Goal: Task Accomplishment & Management: Use online tool/utility

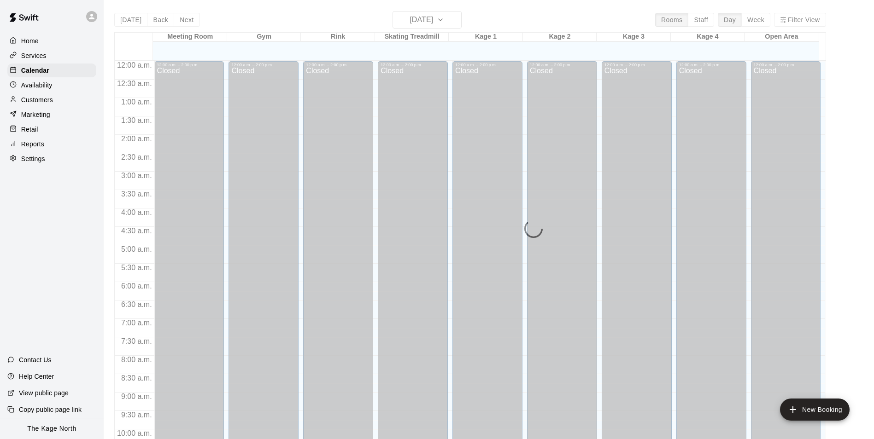
scroll to position [468, 0]
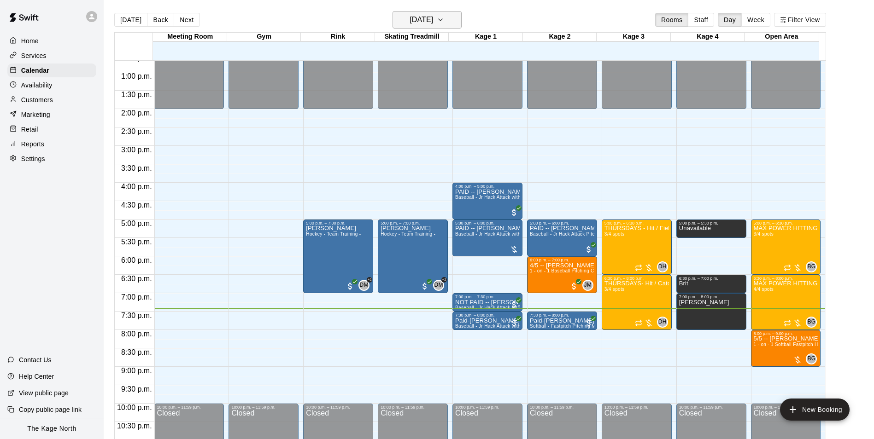
click at [433, 19] on h6 "[DATE]" at bounding box center [420, 19] width 23 height 13
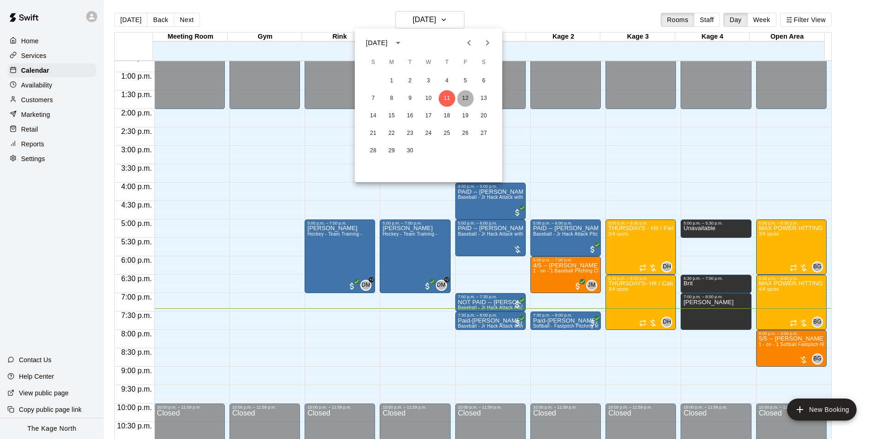
click at [462, 97] on button "12" at bounding box center [465, 98] width 17 height 17
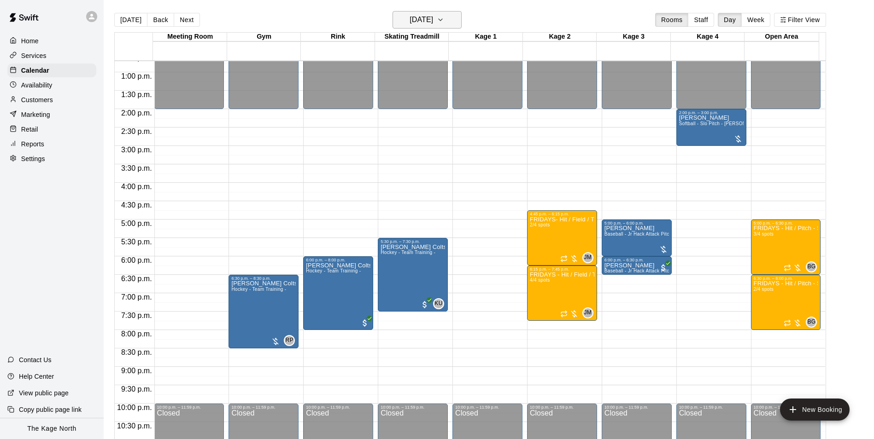
click at [427, 17] on h6 "[DATE]" at bounding box center [420, 19] width 23 height 13
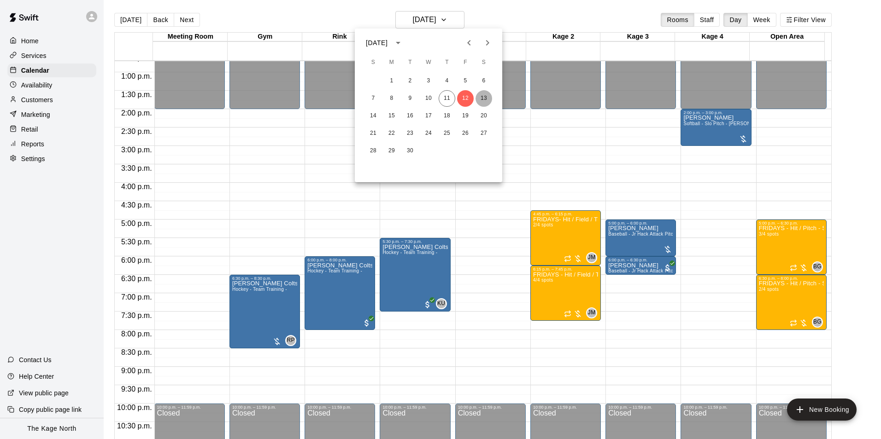
click at [481, 98] on button "13" at bounding box center [483, 98] width 17 height 17
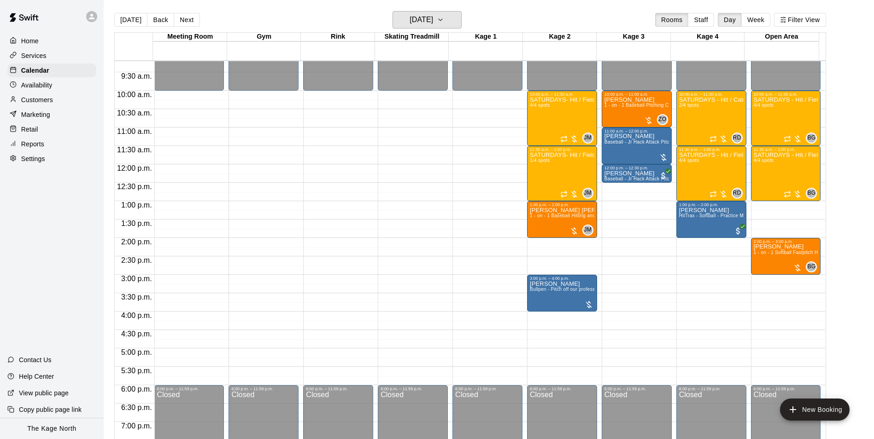
scroll to position [330, 0]
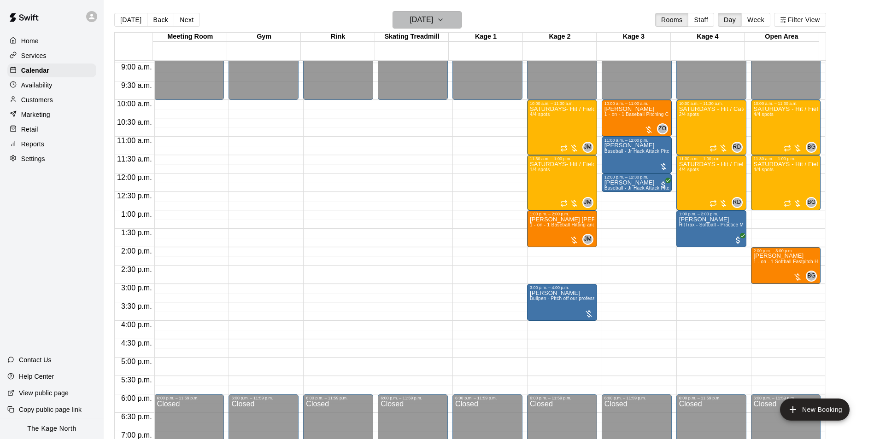
click at [433, 20] on h6 "[DATE]" at bounding box center [420, 19] width 23 height 13
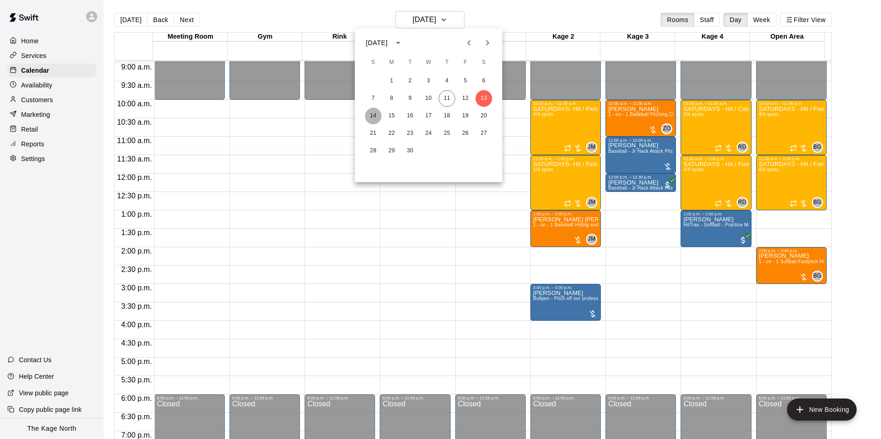
click at [376, 115] on button "14" at bounding box center [373, 116] width 17 height 17
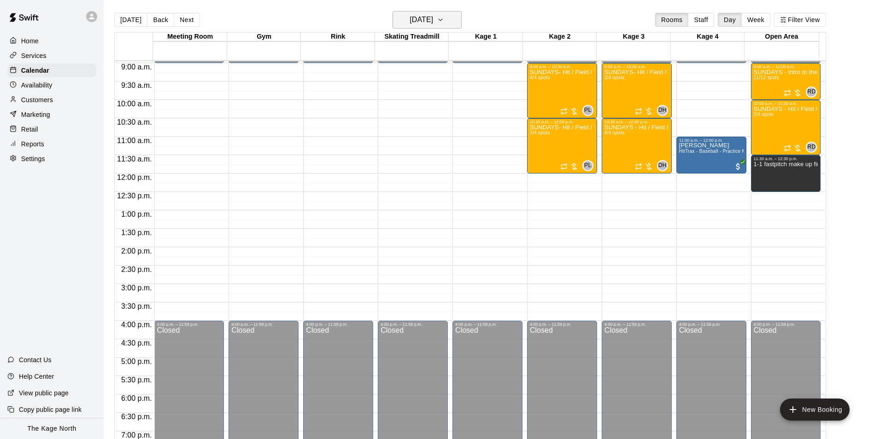
click at [433, 22] on h6 "[DATE]" at bounding box center [420, 19] width 23 height 13
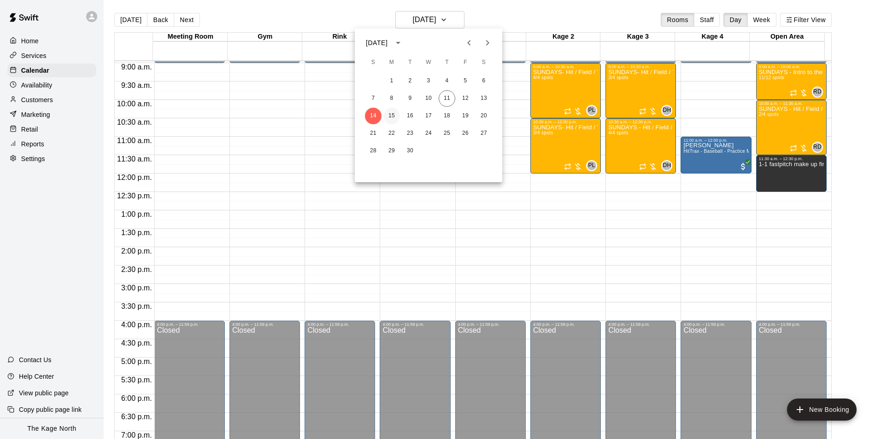
click at [393, 119] on button "15" at bounding box center [391, 116] width 17 height 17
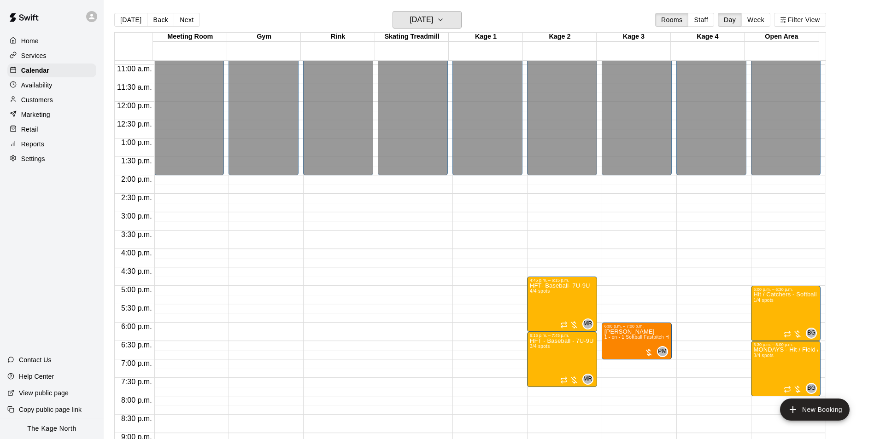
scroll to position [496, 0]
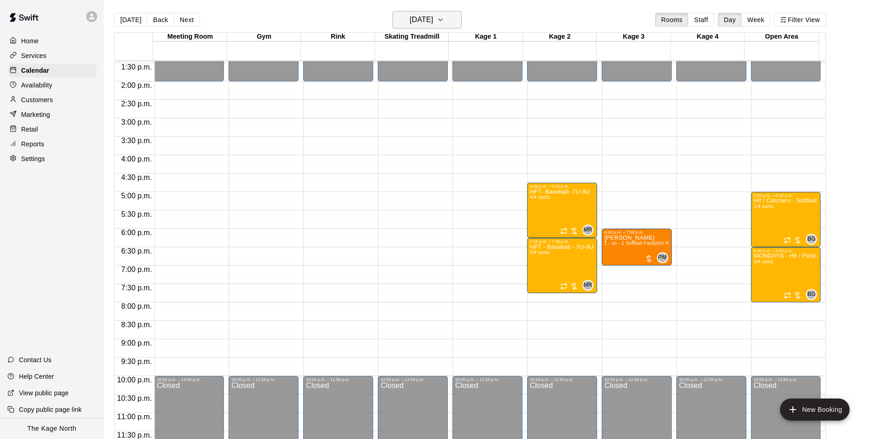
click at [450, 22] on button "[DATE]" at bounding box center [426, 19] width 69 height 17
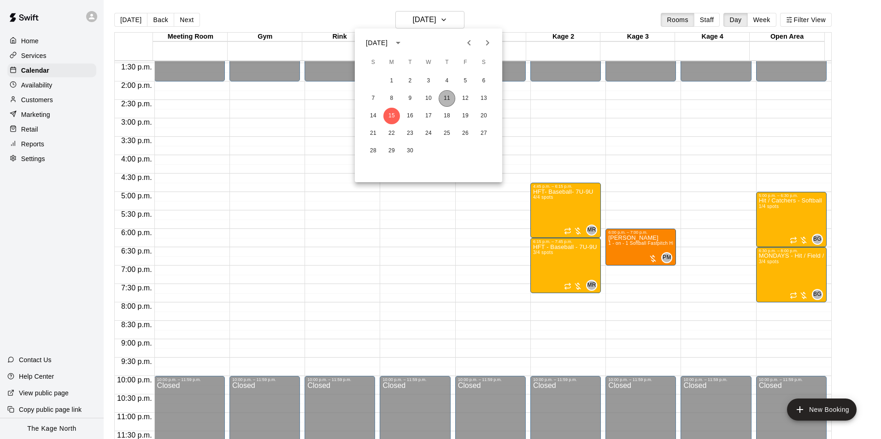
click at [446, 97] on button "11" at bounding box center [446, 98] width 17 height 17
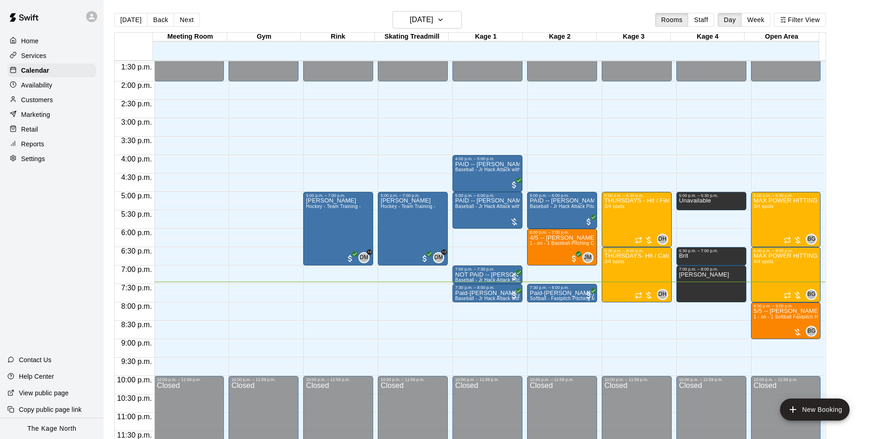
click at [41, 102] on p "Customers" at bounding box center [37, 99] width 32 height 9
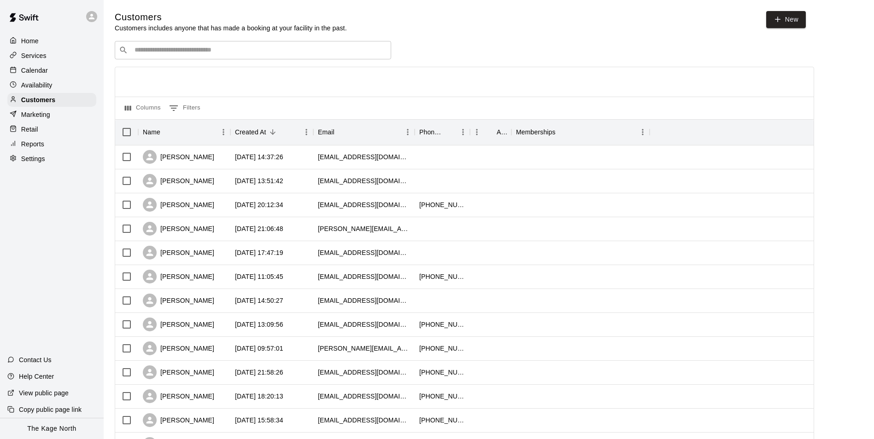
click at [39, 71] on p "Calendar" at bounding box center [34, 70] width 27 height 9
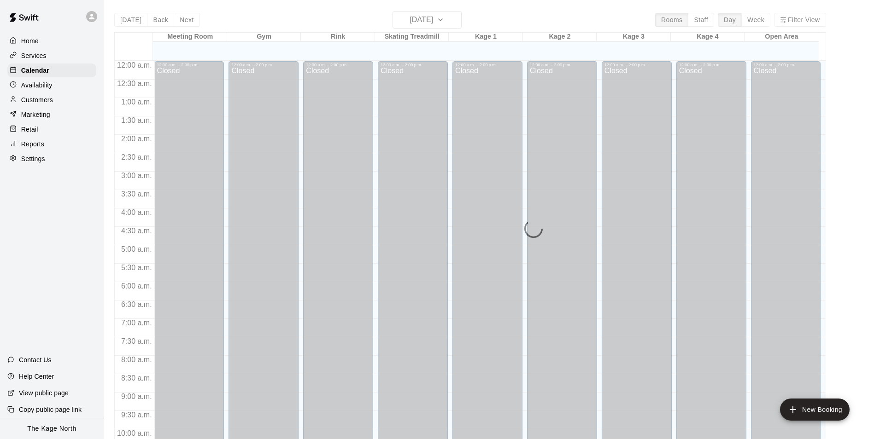
scroll to position [468, 0]
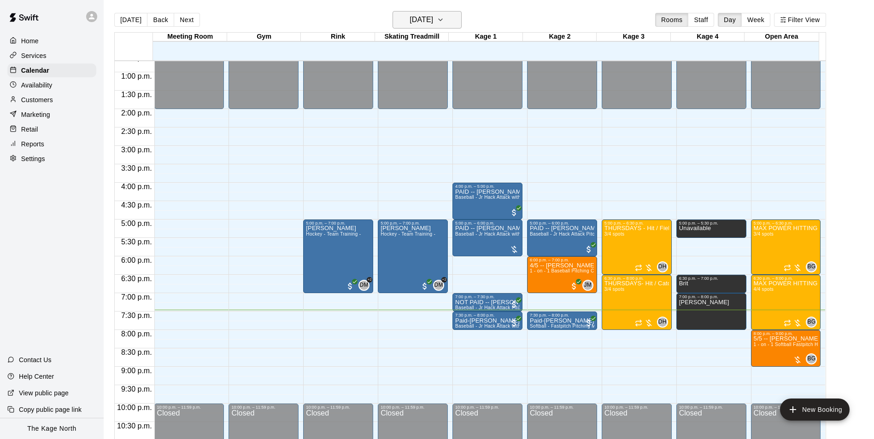
click at [433, 22] on h6 "[DATE]" at bounding box center [420, 19] width 23 height 13
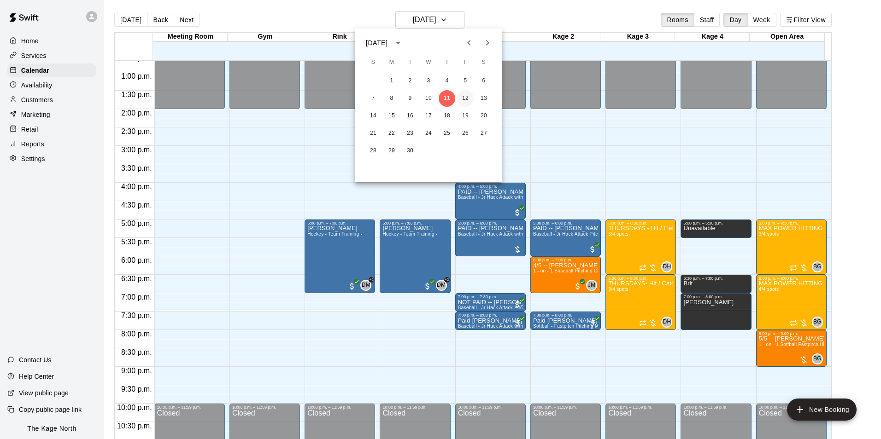
click at [461, 100] on button "12" at bounding box center [465, 98] width 17 height 17
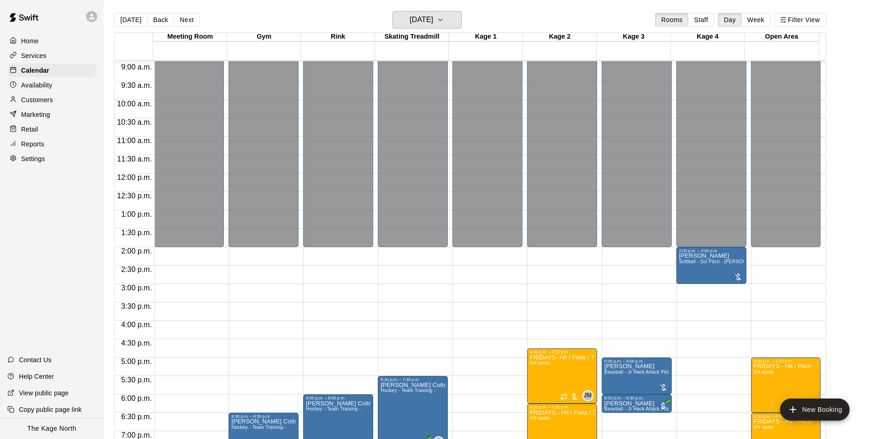
scroll to position [422, 0]
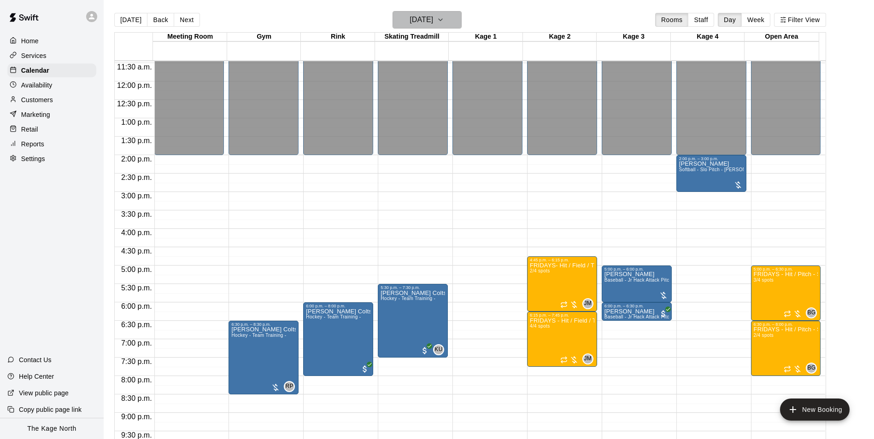
click at [444, 18] on icon "button" at bounding box center [440, 19] width 7 height 11
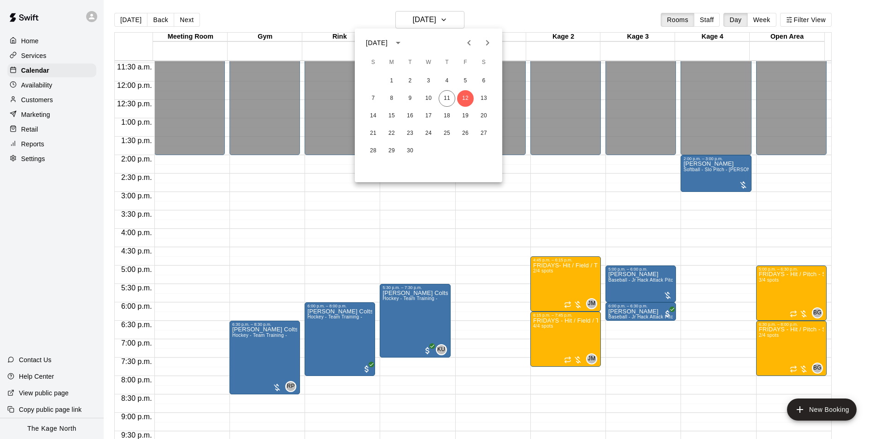
click at [449, 90] on div "7 8 9 10 11 12 13" at bounding box center [428, 98] width 147 height 17
drag, startPoint x: 450, startPoint y: 99, endPoint x: 498, endPoint y: 109, distance: 48.6
click at [450, 99] on button "11" at bounding box center [446, 98] width 17 height 17
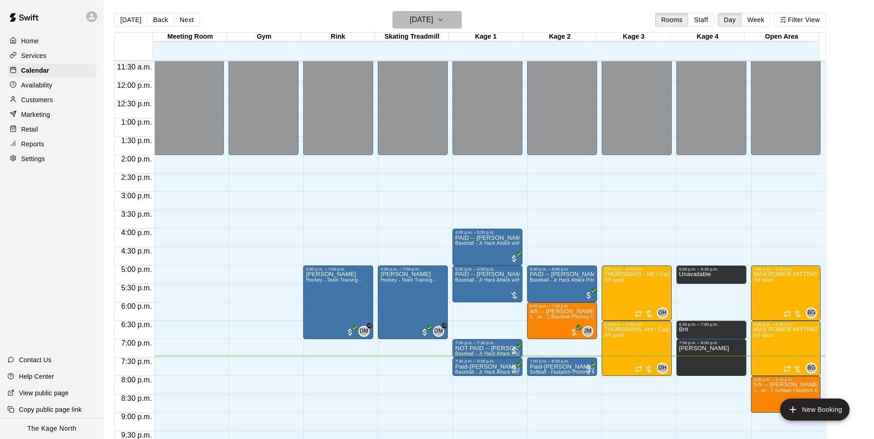
click at [433, 18] on h6 "[DATE]" at bounding box center [420, 19] width 23 height 13
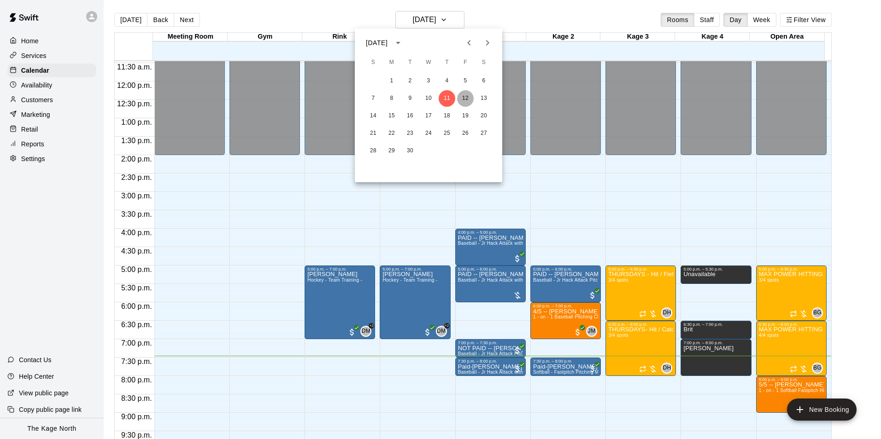
click at [460, 99] on button "12" at bounding box center [465, 98] width 17 height 17
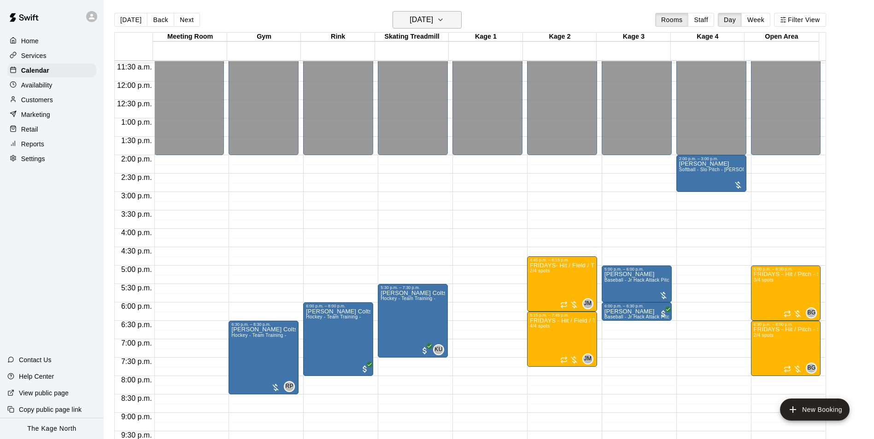
click at [430, 18] on h6 "[DATE]" at bounding box center [420, 19] width 23 height 13
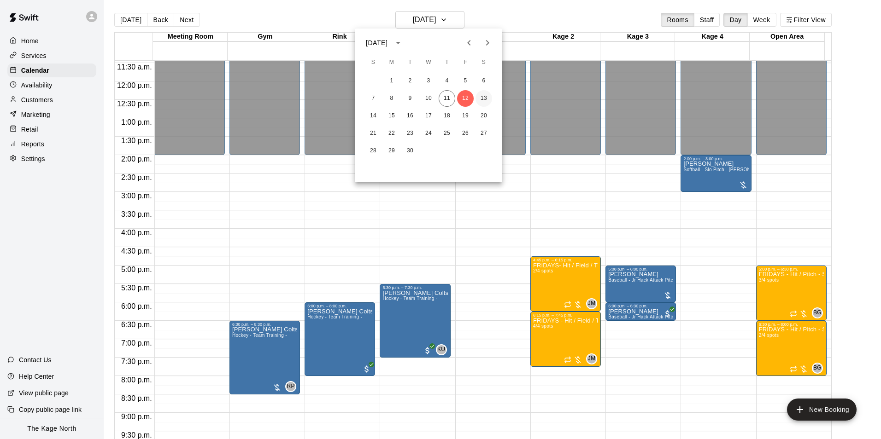
click at [486, 93] on button "13" at bounding box center [483, 98] width 17 height 17
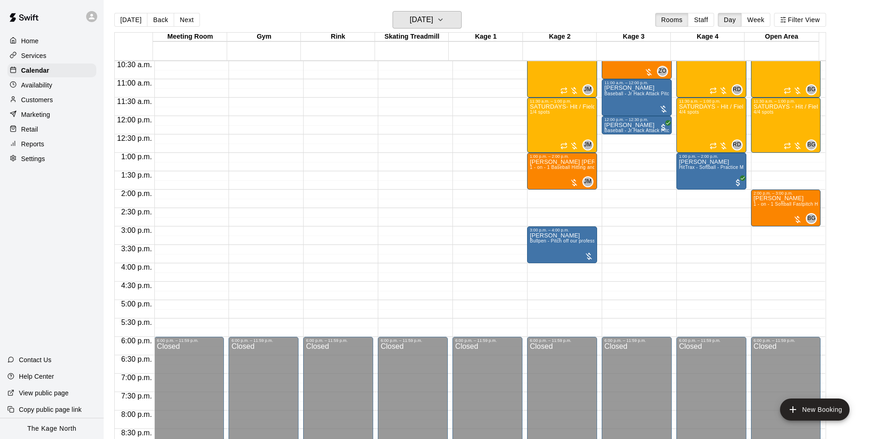
scroll to position [330, 0]
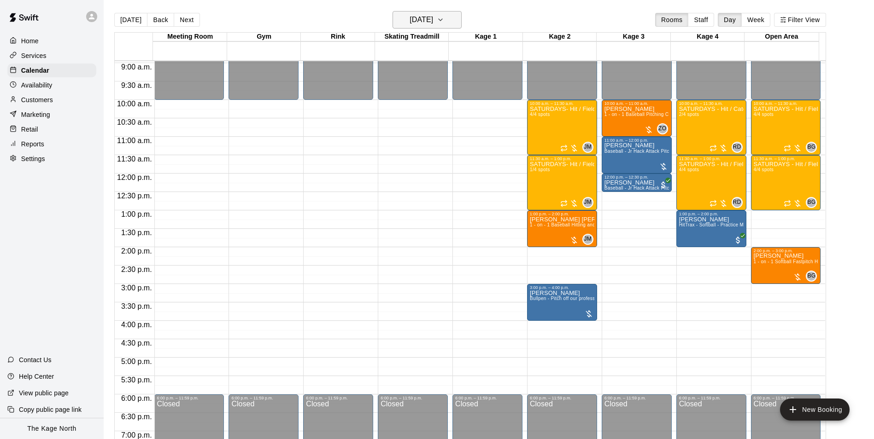
click at [453, 23] on button "[DATE]" at bounding box center [426, 19] width 69 height 17
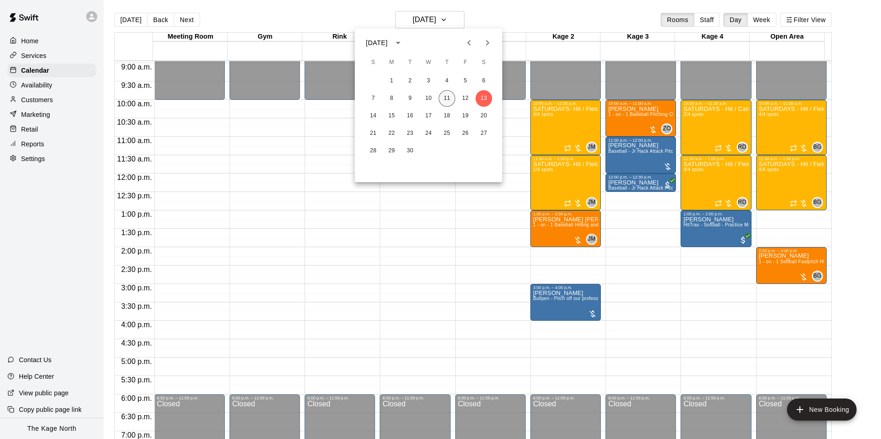
click at [443, 97] on button "11" at bounding box center [446, 98] width 17 height 17
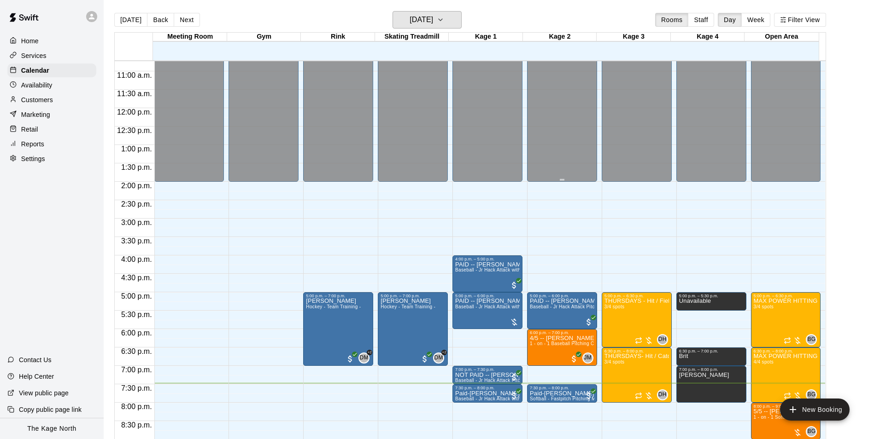
scroll to position [496, 0]
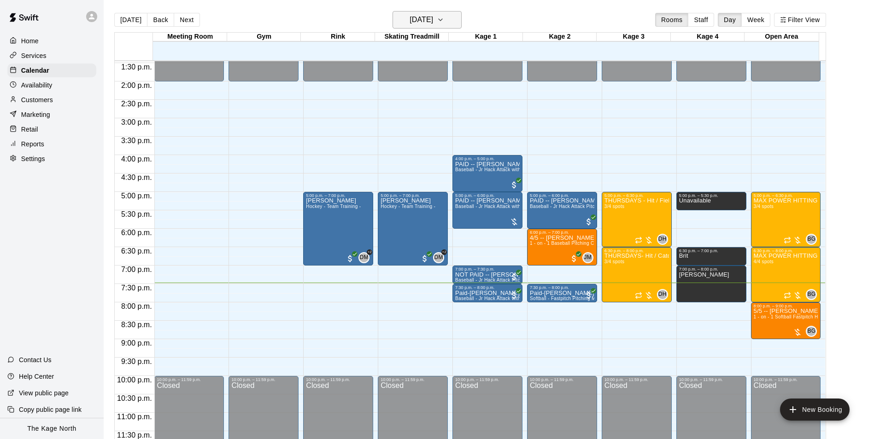
click at [433, 19] on h6 "[DATE]" at bounding box center [420, 19] width 23 height 13
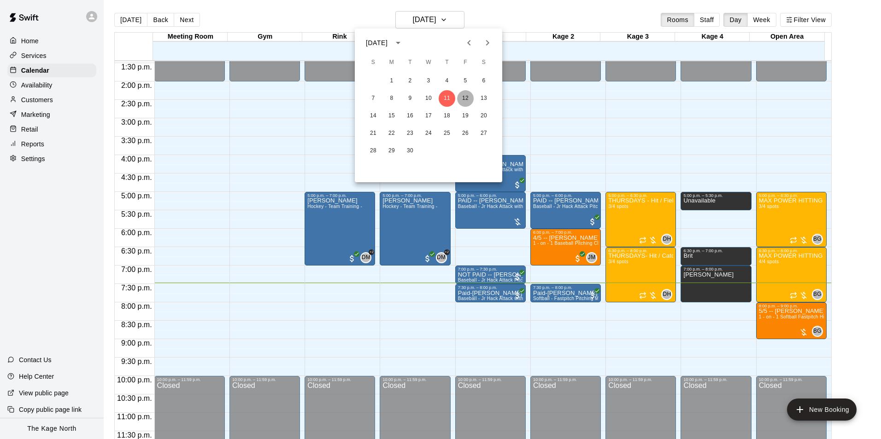
click at [465, 96] on button "12" at bounding box center [465, 98] width 17 height 17
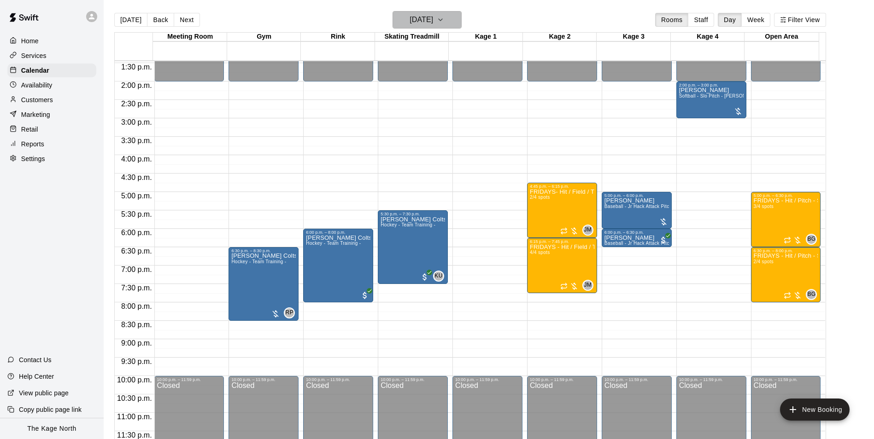
click at [433, 17] on h6 "[DATE]" at bounding box center [420, 19] width 23 height 13
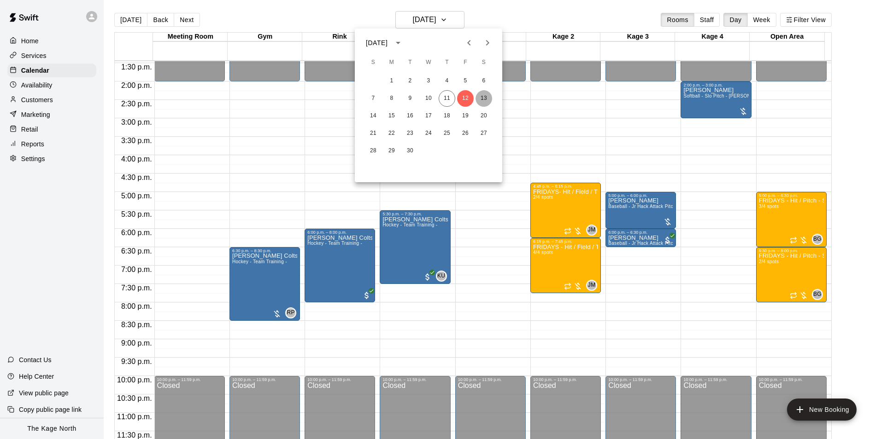
click at [486, 92] on button "13" at bounding box center [483, 98] width 17 height 17
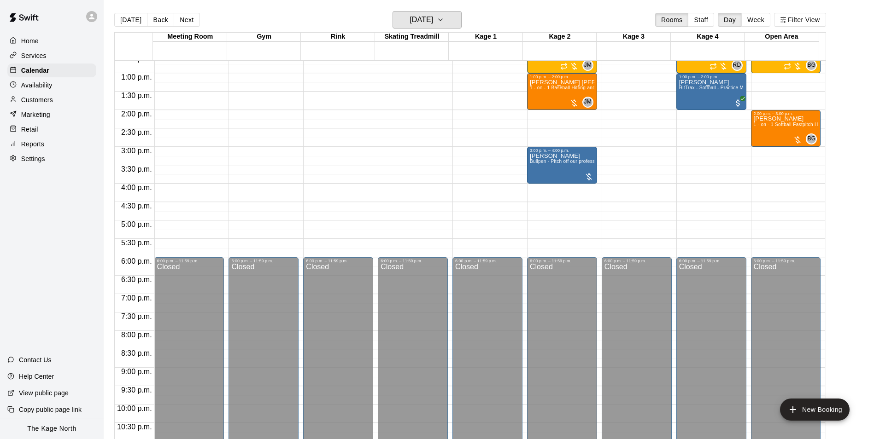
scroll to position [404, 0]
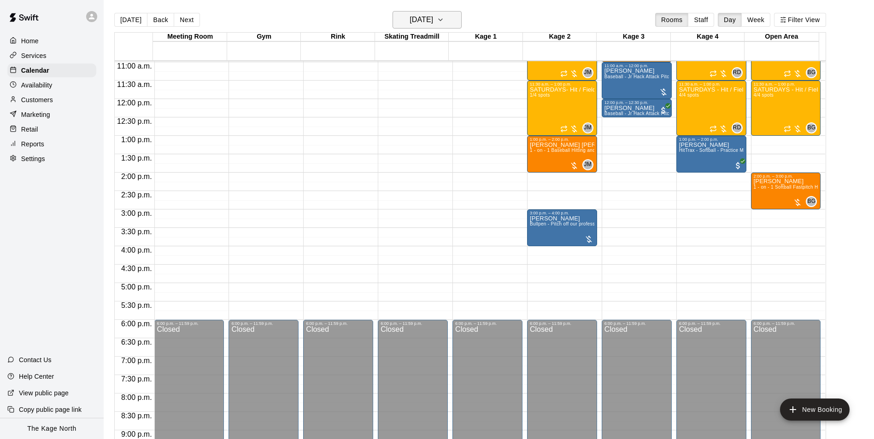
click at [432, 23] on h6 "[DATE]" at bounding box center [420, 19] width 23 height 13
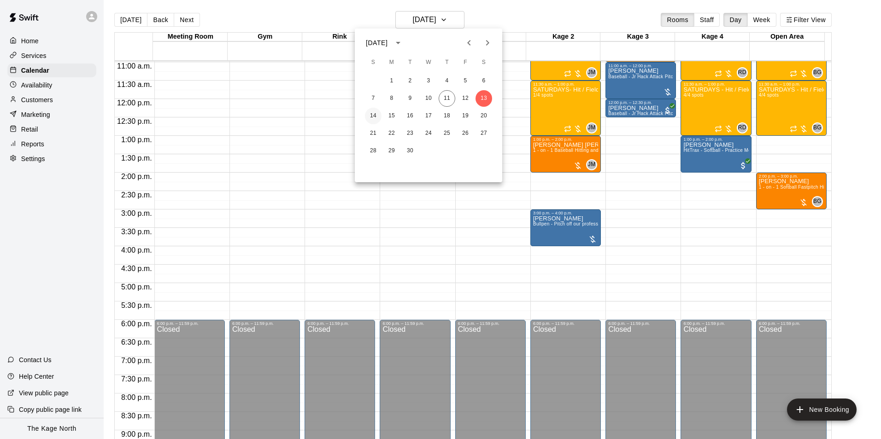
drag, startPoint x: 373, startPoint y: 115, endPoint x: 570, endPoint y: 217, distance: 222.2
click at [373, 115] on button "14" at bounding box center [373, 116] width 17 height 17
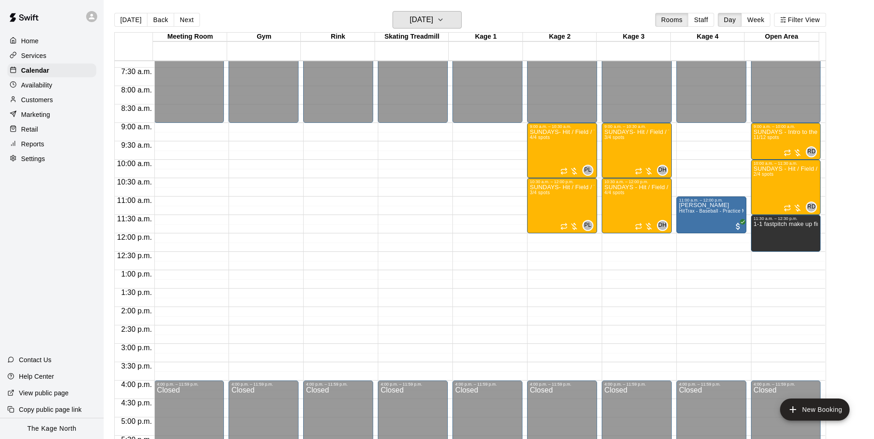
scroll to position [266, 0]
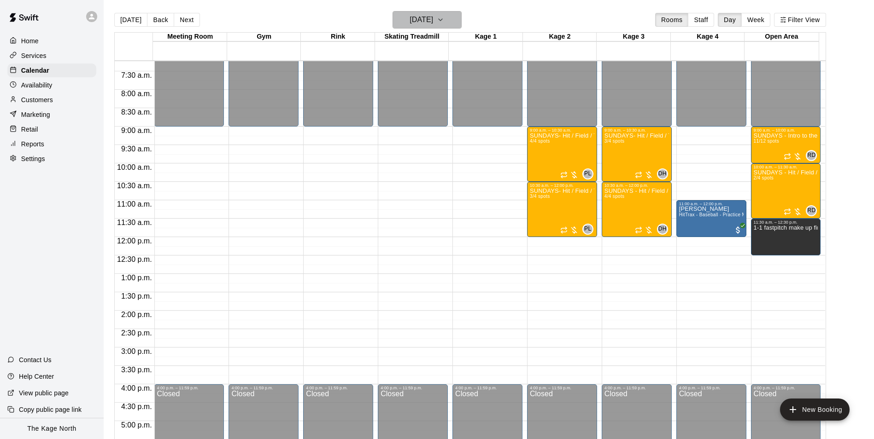
click at [433, 16] on h6 "[DATE]" at bounding box center [420, 19] width 23 height 13
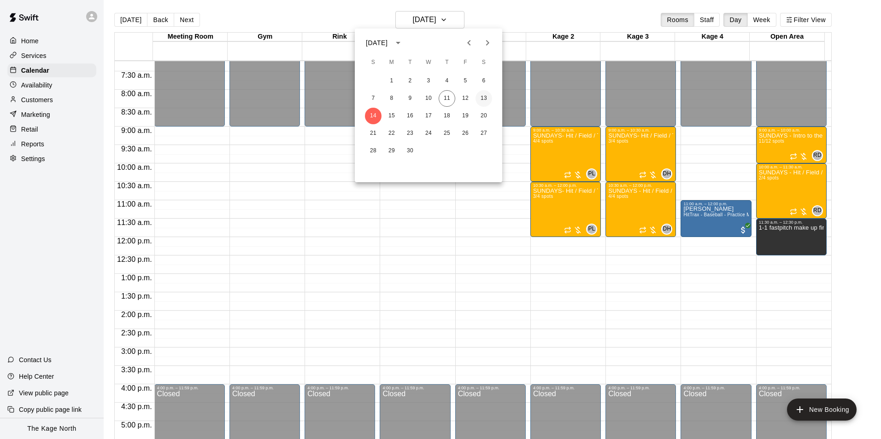
click at [482, 98] on button "13" at bounding box center [483, 98] width 17 height 17
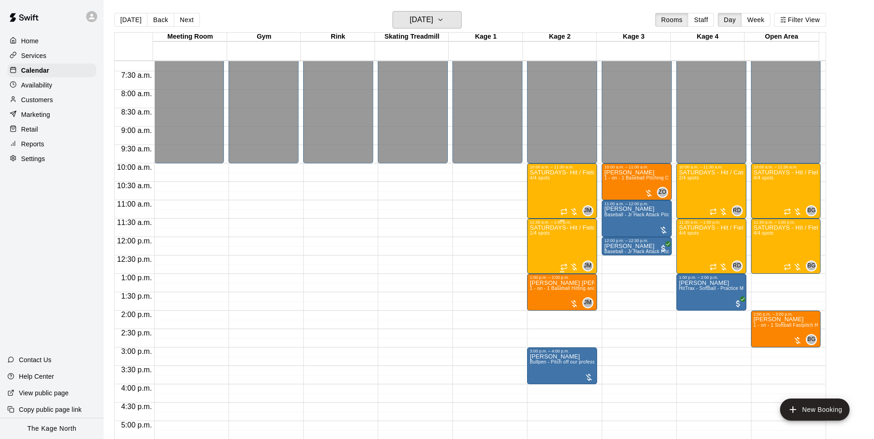
scroll to position [404, 0]
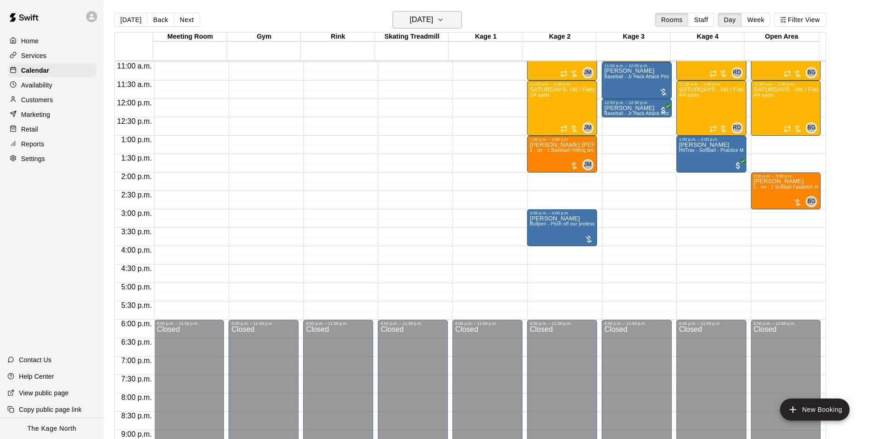
click at [433, 23] on h6 "[DATE]" at bounding box center [420, 19] width 23 height 13
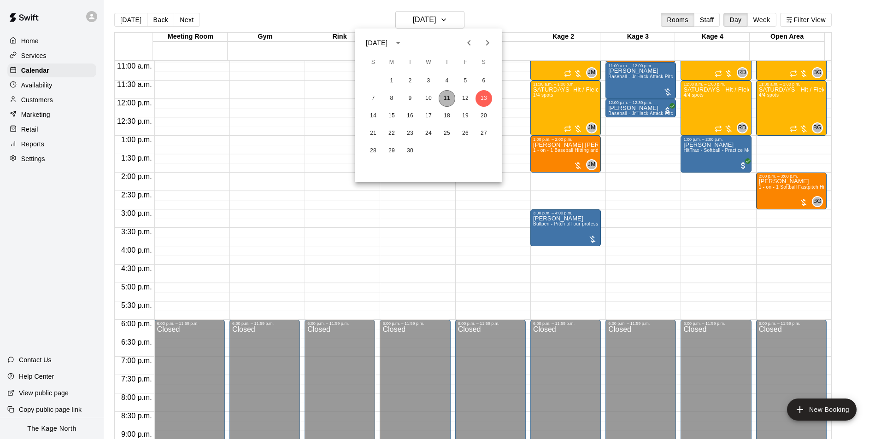
click at [446, 96] on button "11" at bounding box center [446, 98] width 17 height 17
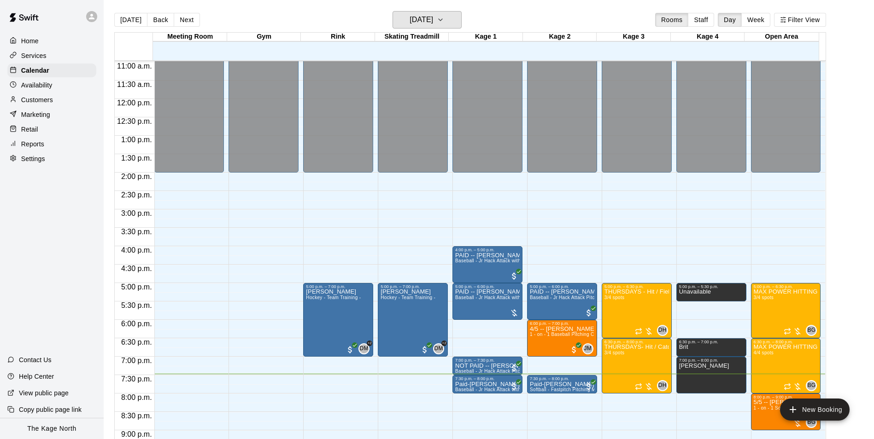
scroll to position [496, 0]
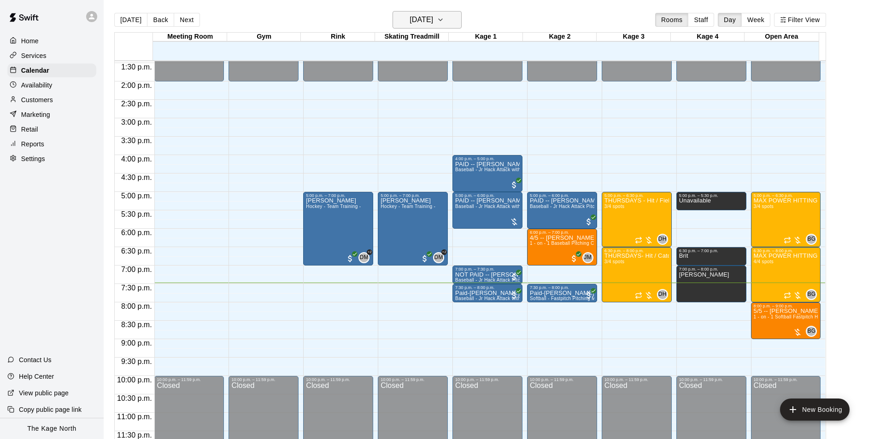
click at [433, 22] on h6 "[DATE]" at bounding box center [420, 19] width 23 height 13
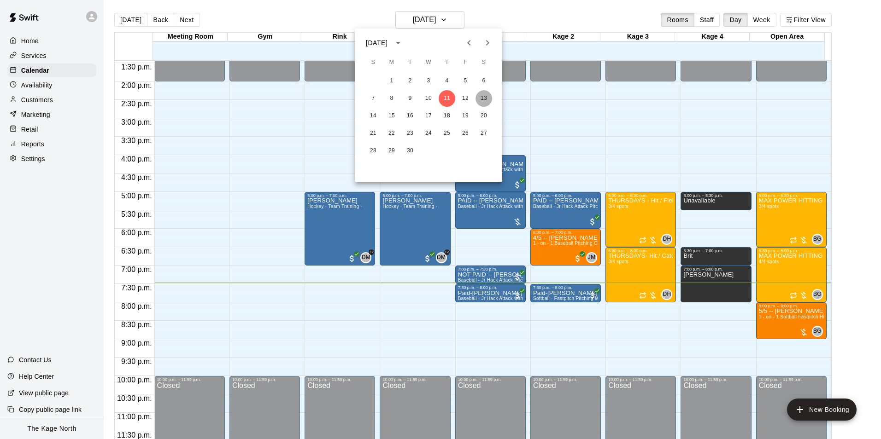
click at [482, 98] on button "13" at bounding box center [483, 98] width 17 height 17
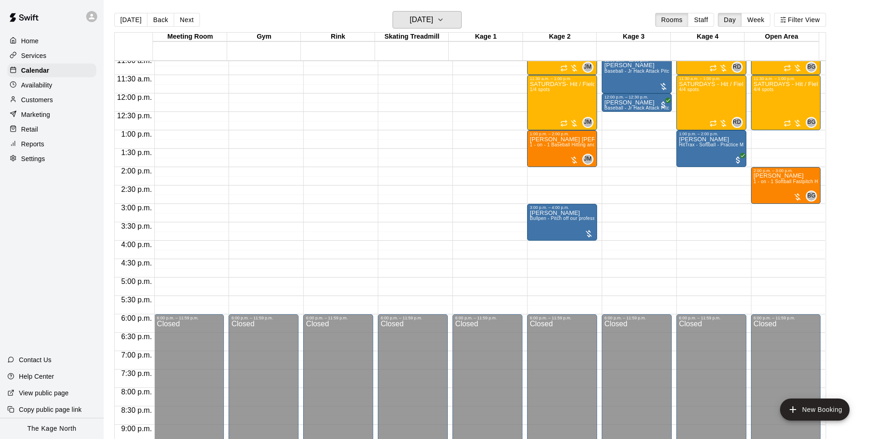
scroll to position [404, 0]
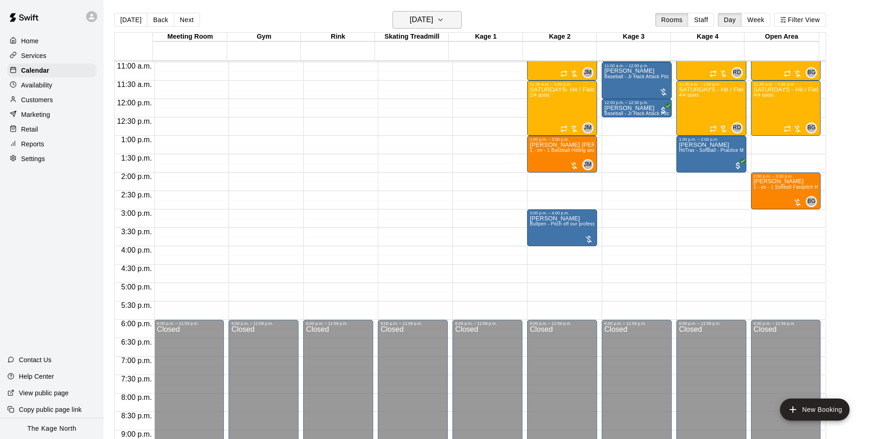
click at [433, 23] on h6 "[DATE]" at bounding box center [420, 19] width 23 height 13
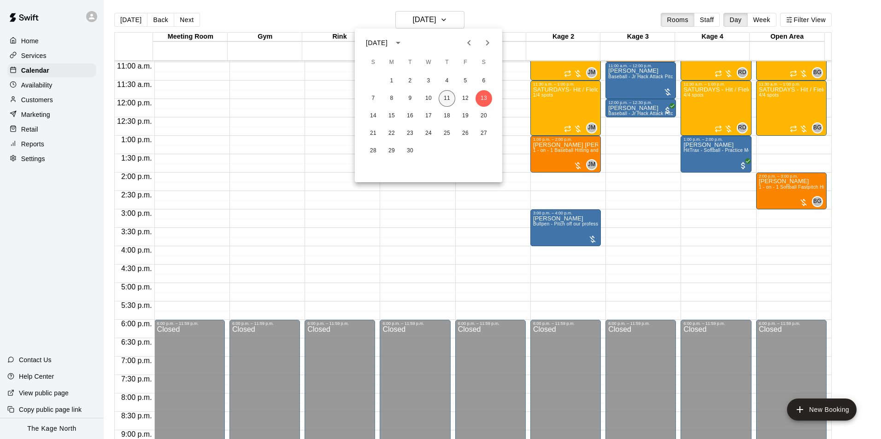
click at [450, 103] on button "11" at bounding box center [446, 98] width 17 height 17
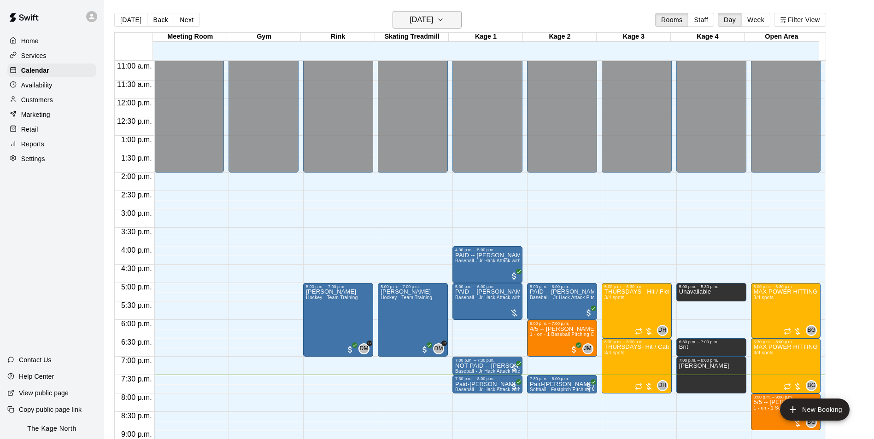
click at [433, 17] on h6 "[DATE]" at bounding box center [420, 19] width 23 height 13
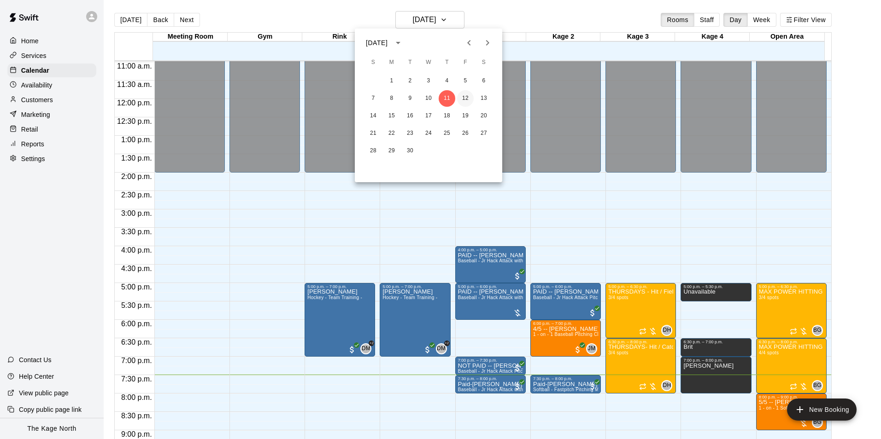
click at [468, 99] on button "12" at bounding box center [465, 98] width 17 height 17
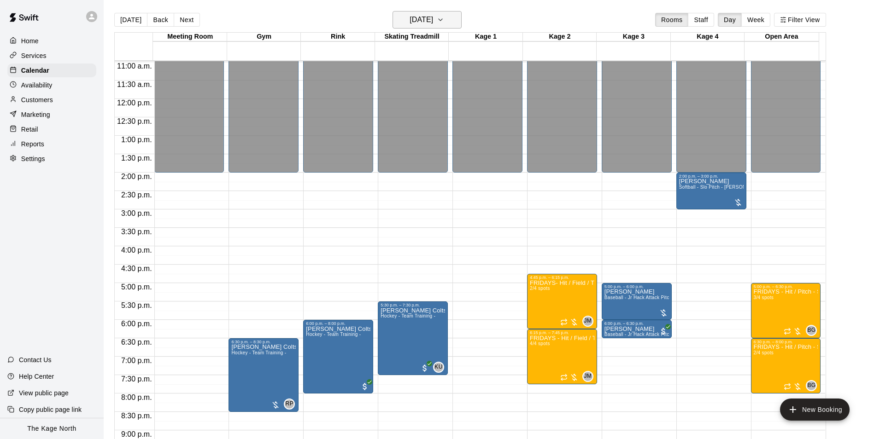
click at [433, 17] on h6 "[DATE]" at bounding box center [420, 19] width 23 height 13
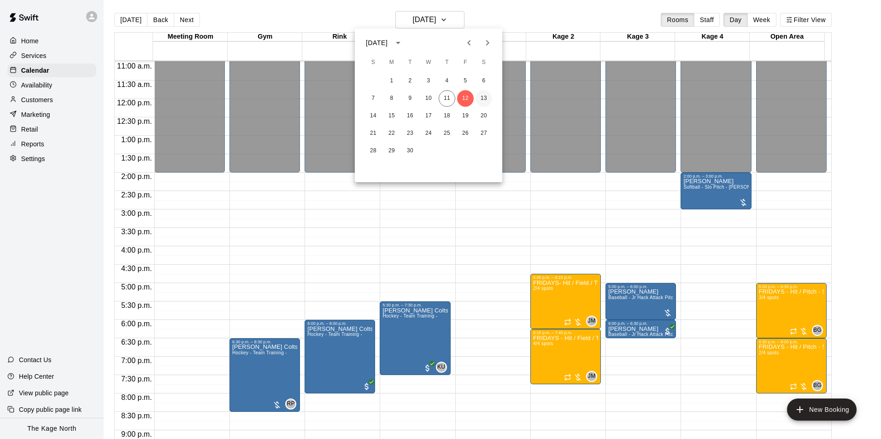
click at [479, 99] on button "13" at bounding box center [483, 98] width 17 height 17
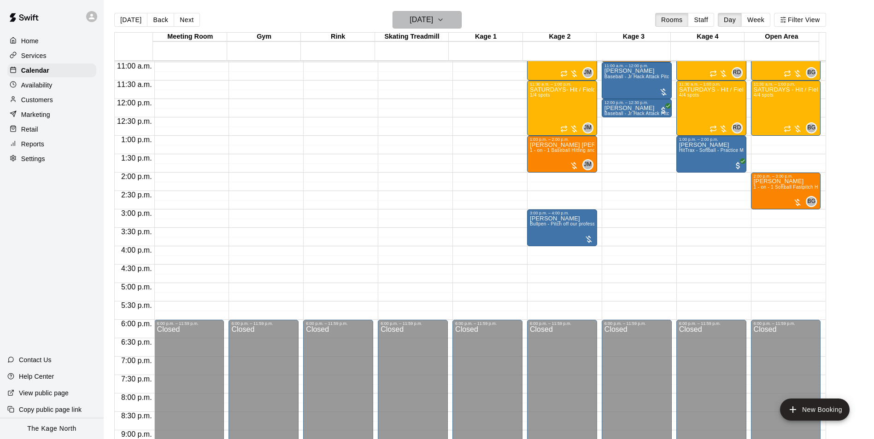
click at [433, 16] on h6 "[DATE]" at bounding box center [420, 19] width 23 height 13
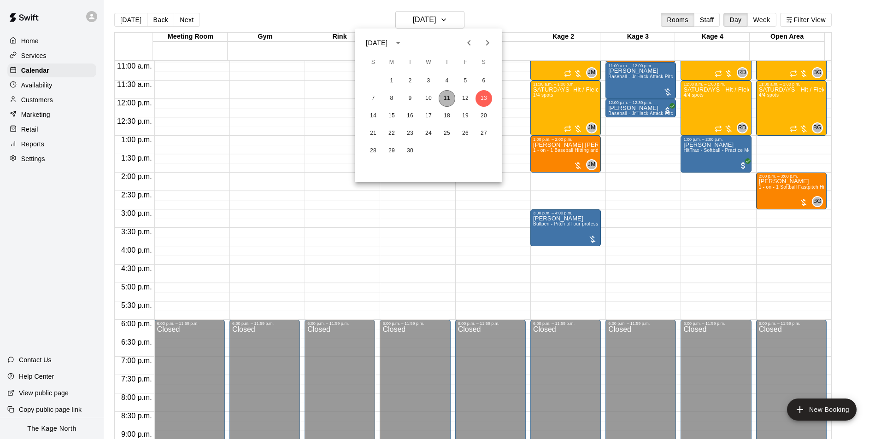
click at [448, 100] on button "11" at bounding box center [446, 98] width 17 height 17
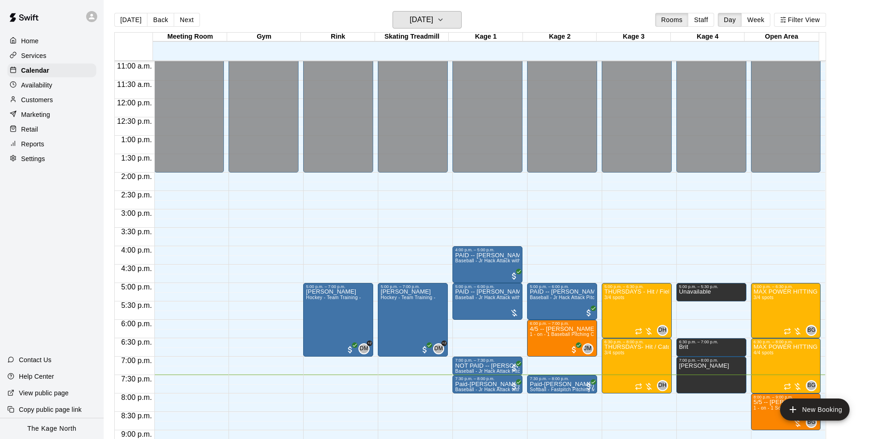
scroll to position [496, 0]
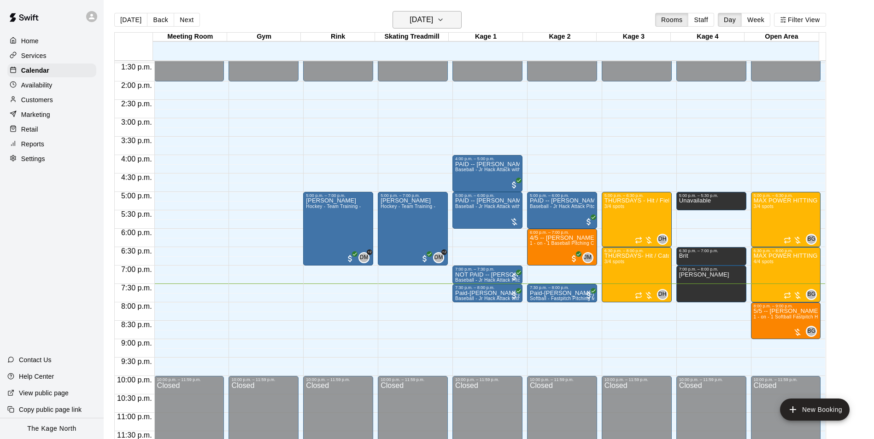
click at [433, 17] on h6 "[DATE]" at bounding box center [420, 19] width 23 height 13
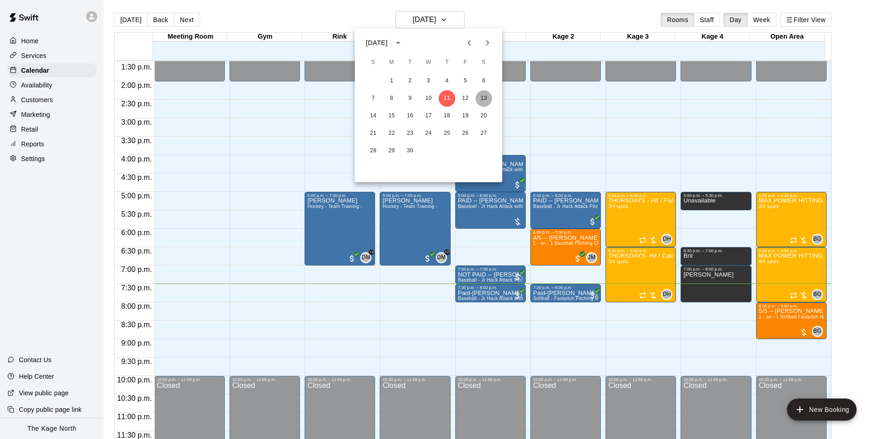
click at [481, 97] on button "13" at bounding box center [483, 98] width 17 height 17
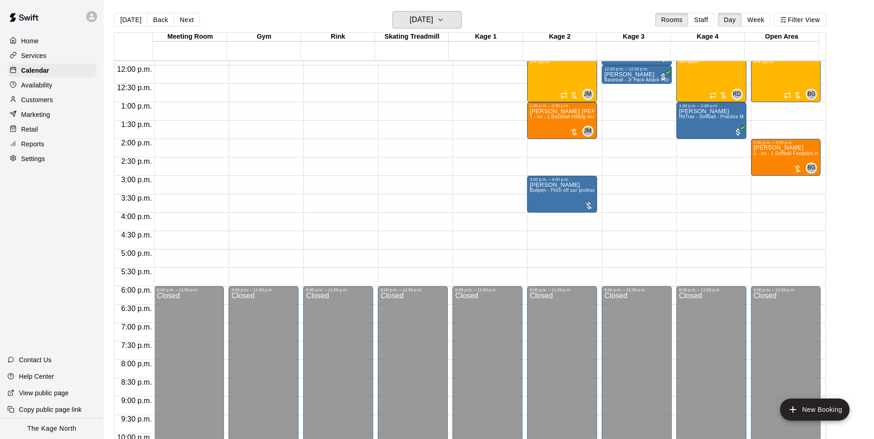
scroll to position [358, 0]
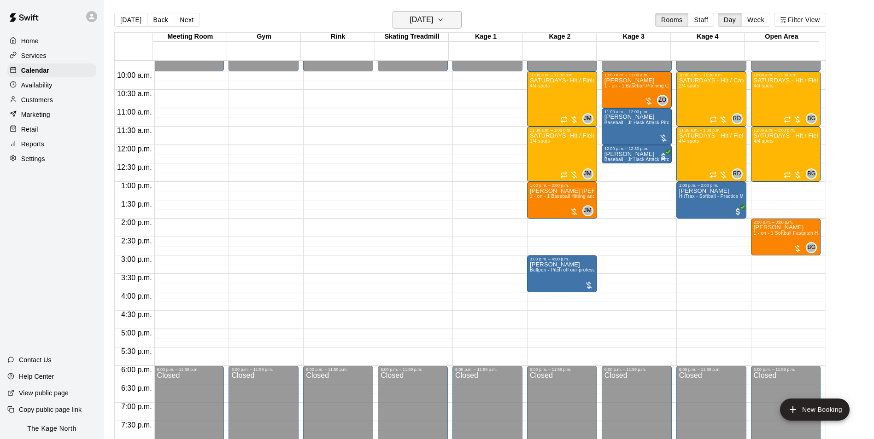
click at [433, 22] on h6 "[DATE]" at bounding box center [420, 19] width 23 height 13
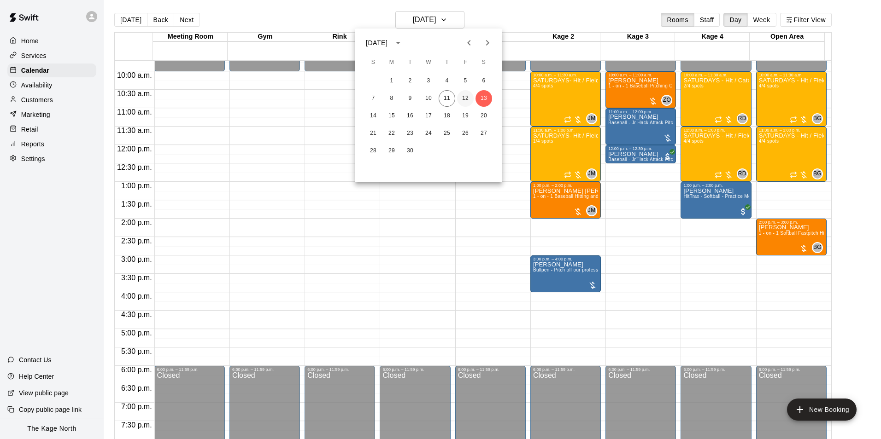
click at [462, 95] on button "12" at bounding box center [465, 98] width 17 height 17
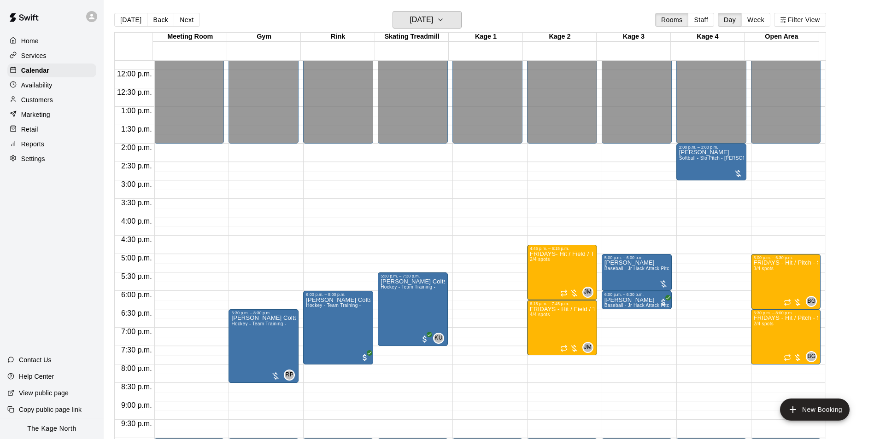
scroll to position [496, 0]
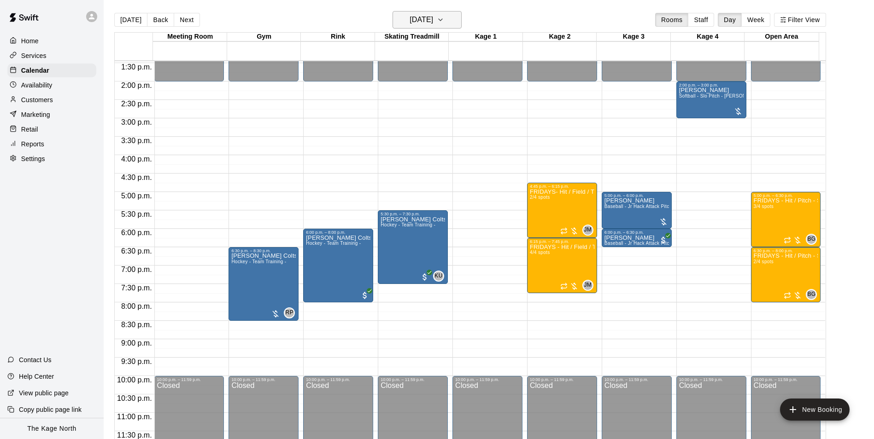
click at [448, 21] on button "[DATE]" at bounding box center [426, 19] width 69 height 17
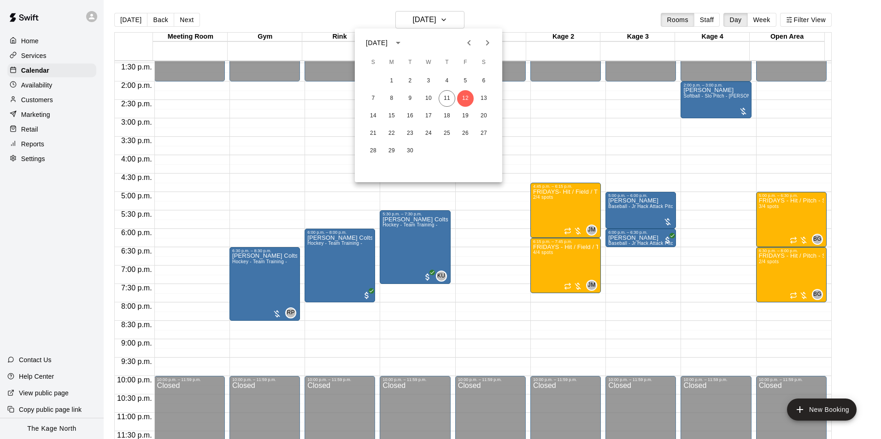
click at [500, 16] on div at bounding box center [440, 219] width 881 height 439
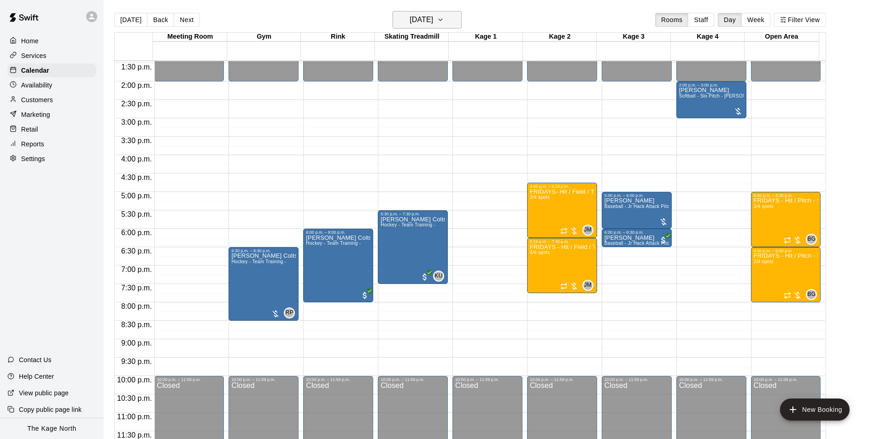
click at [447, 17] on button "[DATE]" at bounding box center [426, 19] width 69 height 17
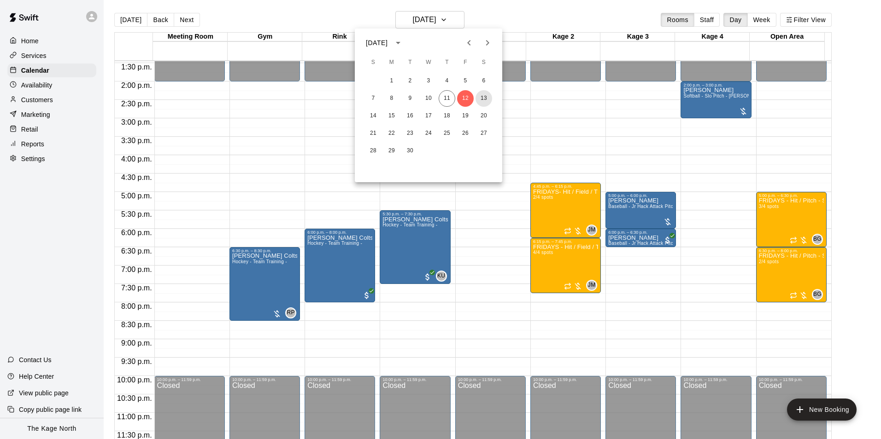
drag, startPoint x: 481, startPoint y: 97, endPoint x: 693, endPoint y: 227, distance: 248.5
click at [481, 97] on button "13" at bounding box center [483, 98] width 17 height 17
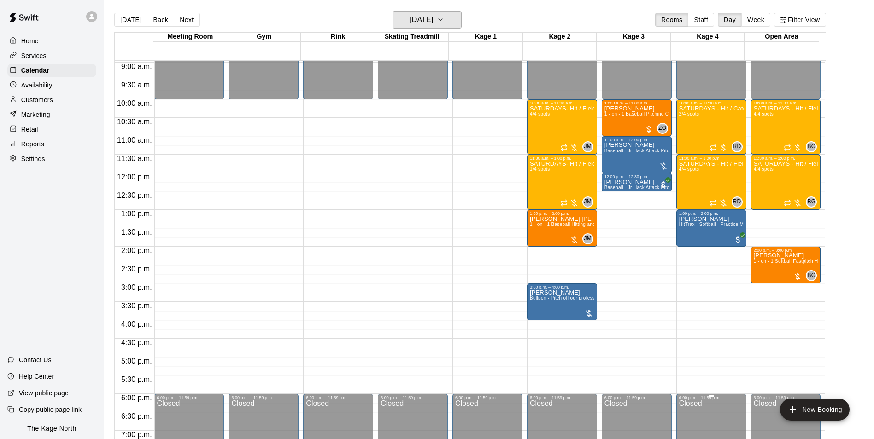
scroll to position [312, 0]
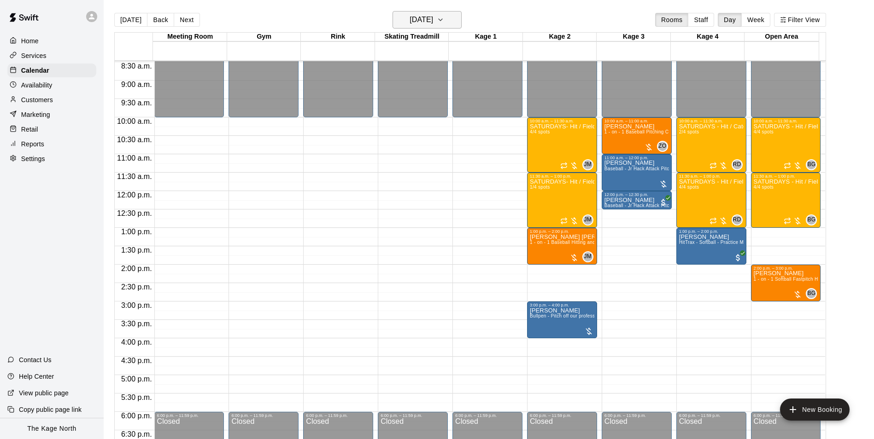
click at [436, 27] on button "[DATE]" at bounding box center [426, 19] width 69 height 17
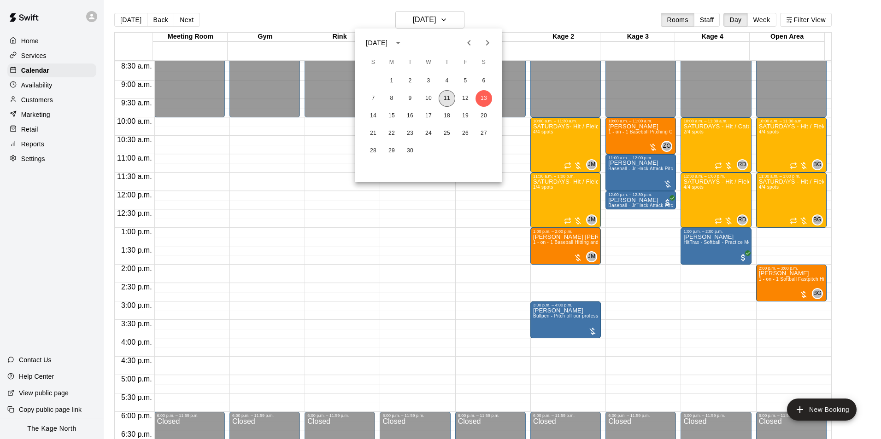
drag, startPoint x: 449, startPoint y: 97, endPoint x: 664, endPoint y: 241, distance: 257.9
click at [449, 97] on button "11" at bounding box center [446, 98] width 17 height 17
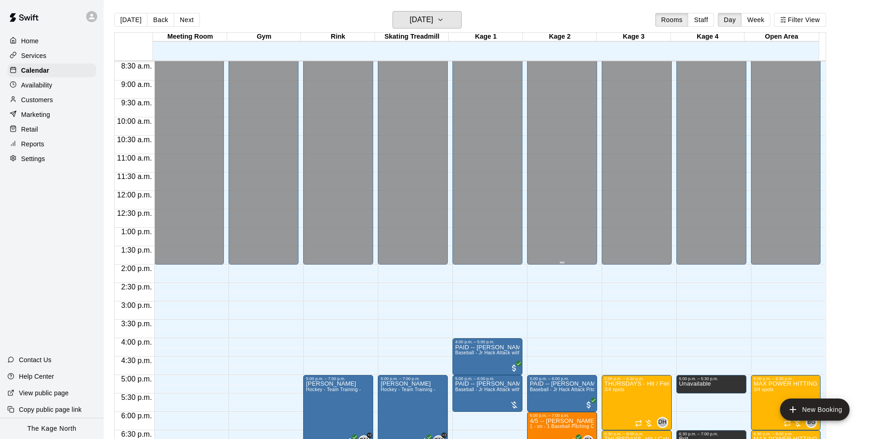
scroll to position [404, 0]
